Goal: Information Seeking & Learning: Check status

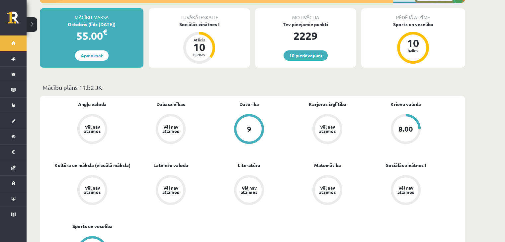
scroll to position [167, 0]
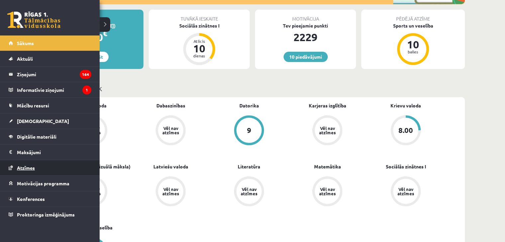
click at [18, 164] on link "Atzīmes" at bounding box center [50, 167] width 83 height 15
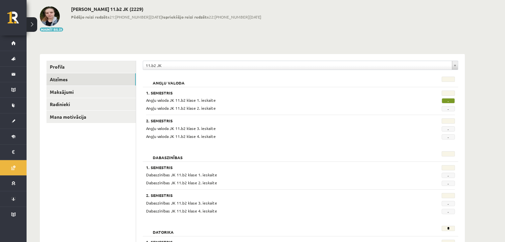
scroll to position [33, 0]
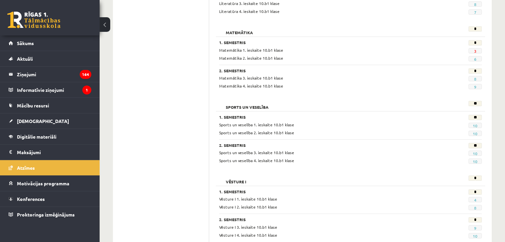
scroll to position [604, 0]
click at [49, 42] on link "Sākums" at bounding box center [50, 42] width 83 height 15
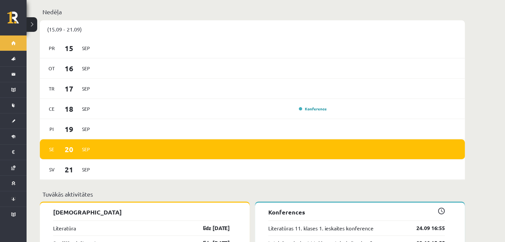
scroll to position [460, 0]
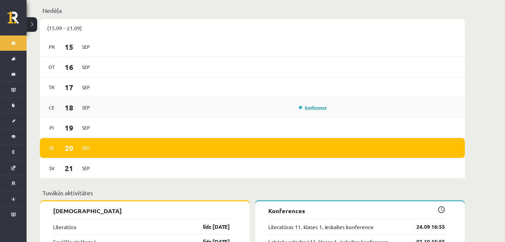
click at [299, 105] on link "Konference" at bounding box center [313, 107] width 28 height 5
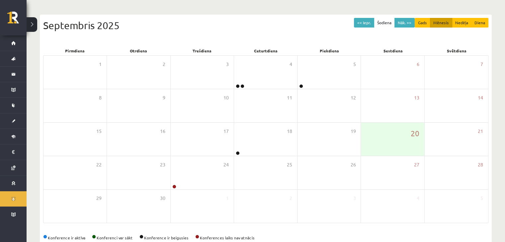
scroll to position [74, 0]
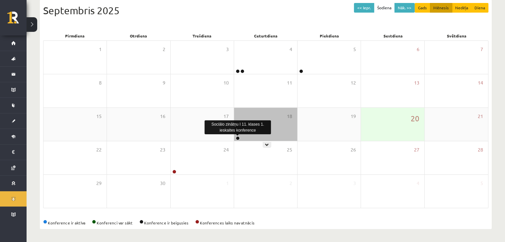
click at [237, 137] on link at bounding box center [238, 138] width 4 height 4
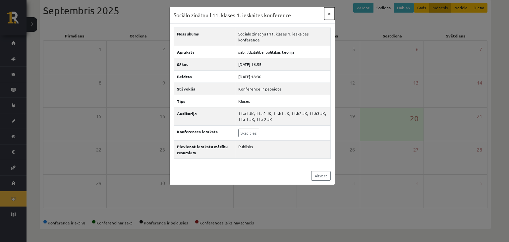
click at [330, 13] on button "×" at bounding box center [329, 13] width 11 height 13
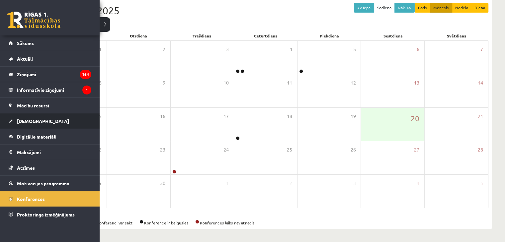
click at [1, 124] on li "Ieskaites Neizpildītās Izlabotās" at bounding box center [50, 121] width 100 height 16
click at [18, 117] on link "[DEMOGRAPHIC_DATA]" at bounding box center [50, 120] width 83 height 15
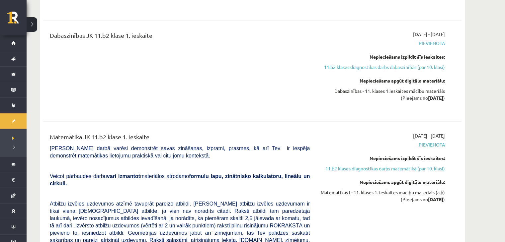
scroll to position [980, 0]
drag, startPoint x: 145, startPoint y: 73, endPoint x: 215, endPoint y: 63, distance: 70.4
click at [215, 63] on div "Dabaszinības JK 11.b2 klase 1. ieskaite" at bounding box center [180, 72] width 270 height 80
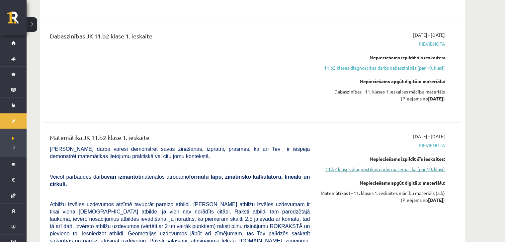
click at [338, 169] on link "11.b2 klases diagnostikas darbs matemātikā (par 10. klasi)" at bounding box center [381, 169] width 125 height 7
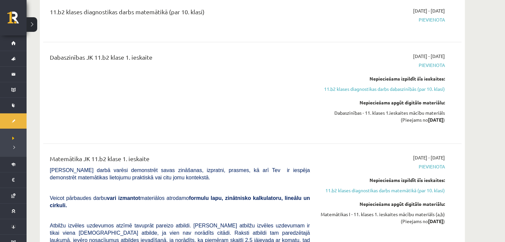
click at [269, 88] on div "Dabaszinības JK 11.b2 klase 1. ieskaite" at bounding box center [180, 93] width 270 height 80
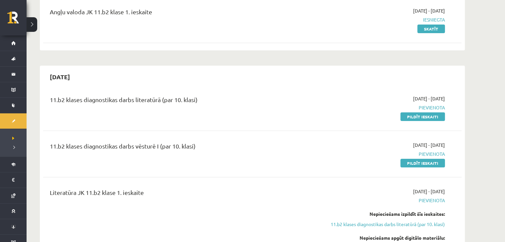
scroll to position [0, 0]
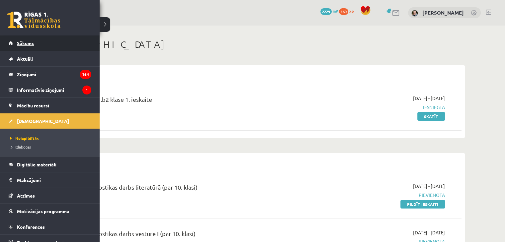
click at [26, 46] on link "Sākums" at bounding box center [50, 42] width 83 height 15
